Goal: Find specific page/section: Find specific page/section

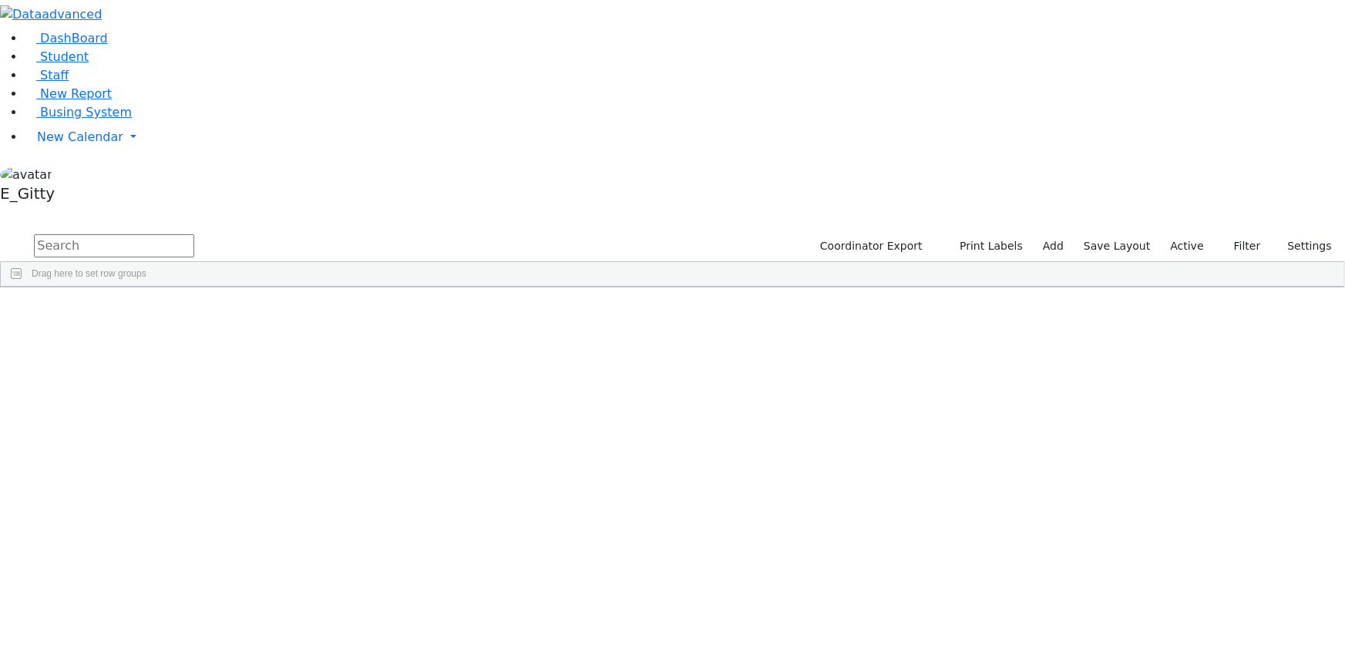
click at [194, 234] on input "text" at bounding box center [114, 245] width 160 height 23
drag, startPoint x: 510, startPoint y: 362, endPoint x: 663, endPoint y: 325, distance: 157.3
click at [194, 234] on input "text" at bounding box center [114, 245] width 160 height 23
type input "miry"
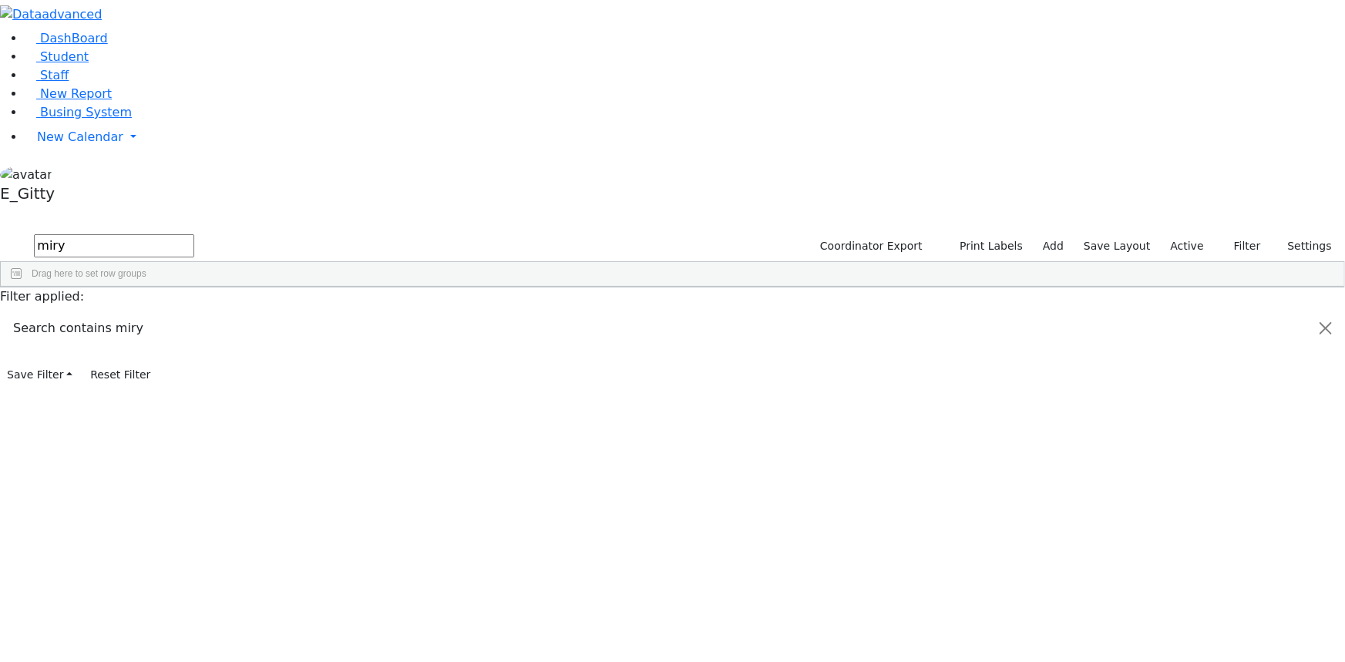
click at [173, 312] on div "[PERSON_NAME]" at bounding box center [129, 322] width 87 height 21
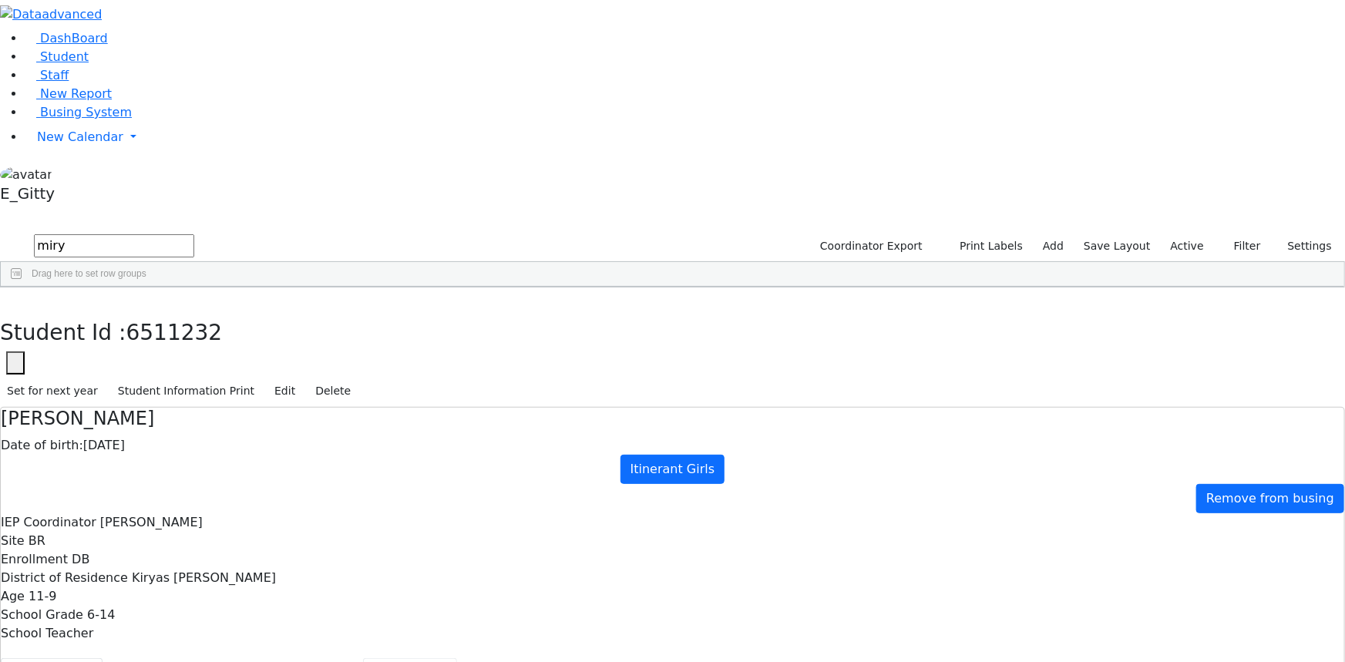
click at [363, 658] on button "Scheduling" at bounding box center [410, 674] width 94 height 32
click at [69, 83] on link "Staff" at bounding box center [47, 75] width 44 height 15
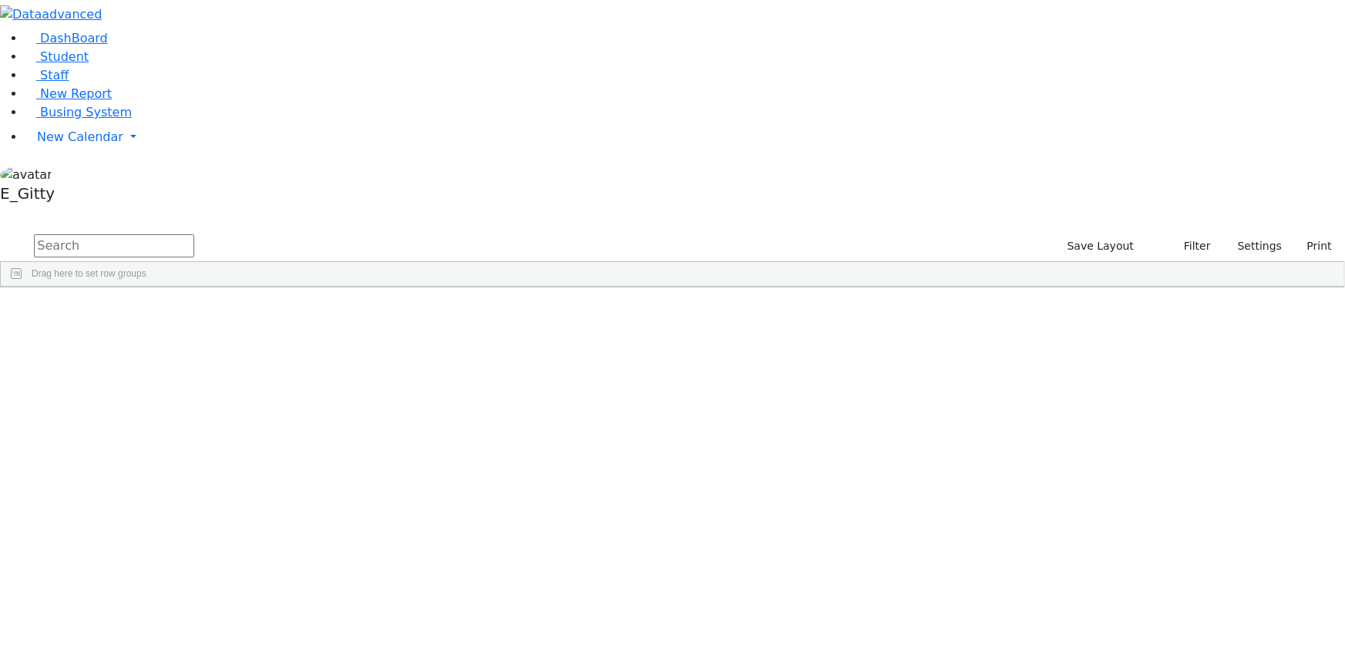
click at [194, 234] on input "text" at bounding box center [114, 245] width 160 height 23
type input "s"
click at [194, 234] on input "text" at bounding box center [114, 245] width 160 height 23
click at [57, 64] on span "Student" at bounding box center [64, 56] width 49 height 15
click at [45, 83] on link "Staff" at bounding box center [47, 75] width 44 height 15
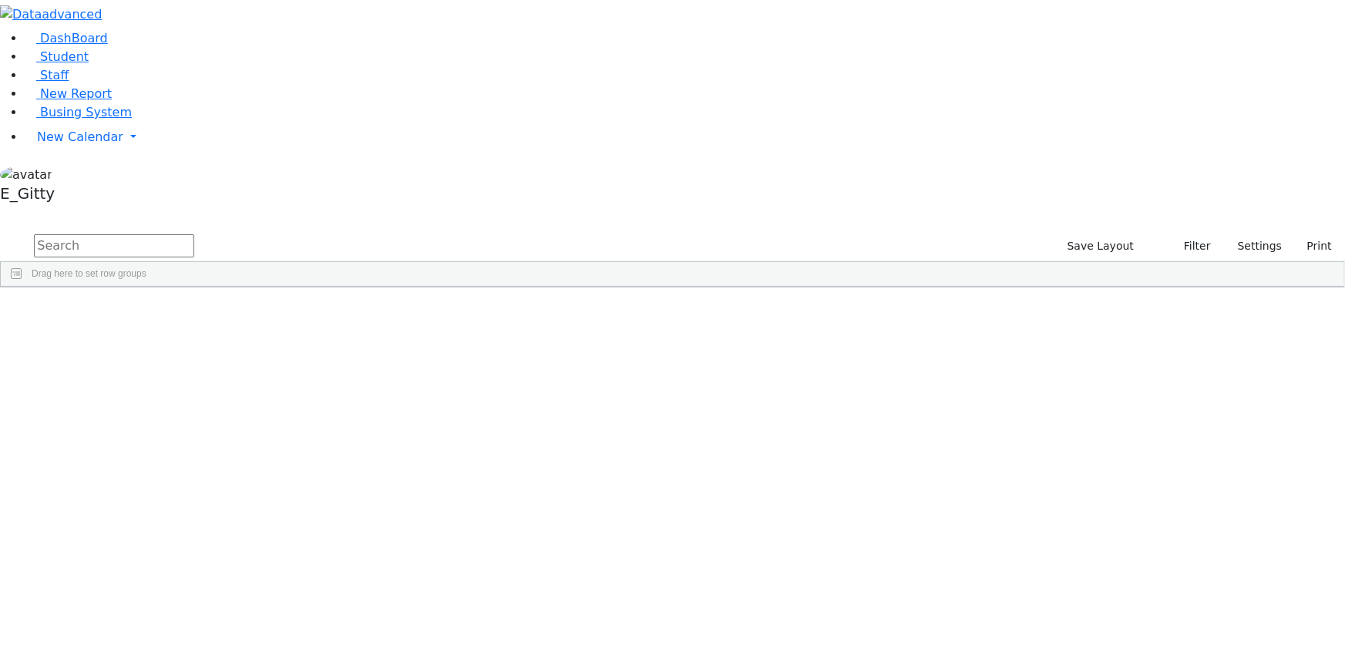
click at [194, 234] on input "text" at bounding box center [114, 245] width 160 height 23
type input "chana"
click at [245, 416] on div "[PERSON_NAME]" at bounding box center [204, 426] width 81 height 21
